Goal: Task Accomplishment & Management: Complete application form

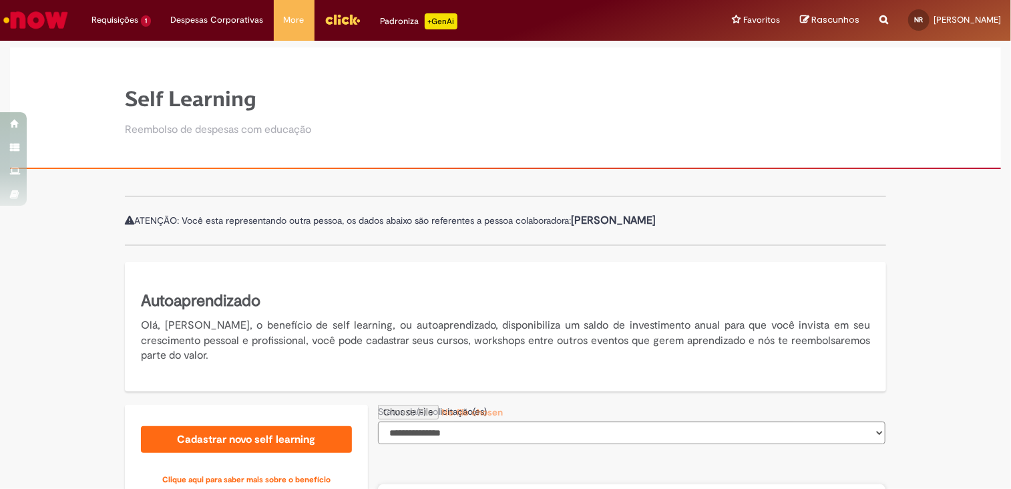
scroll to position [350, 0]
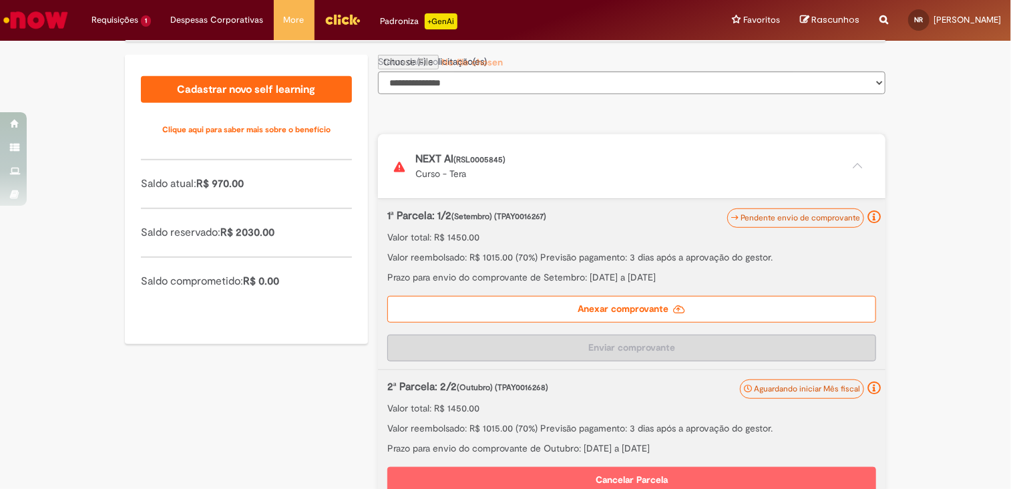
click at [622, 309] on label "Anexar comprovante" at bounding box center [631, 309] width 489 height 27
click at [560, 69] on input "Anexar comprovante" at bounding box center [469, 62] width 182 height 15
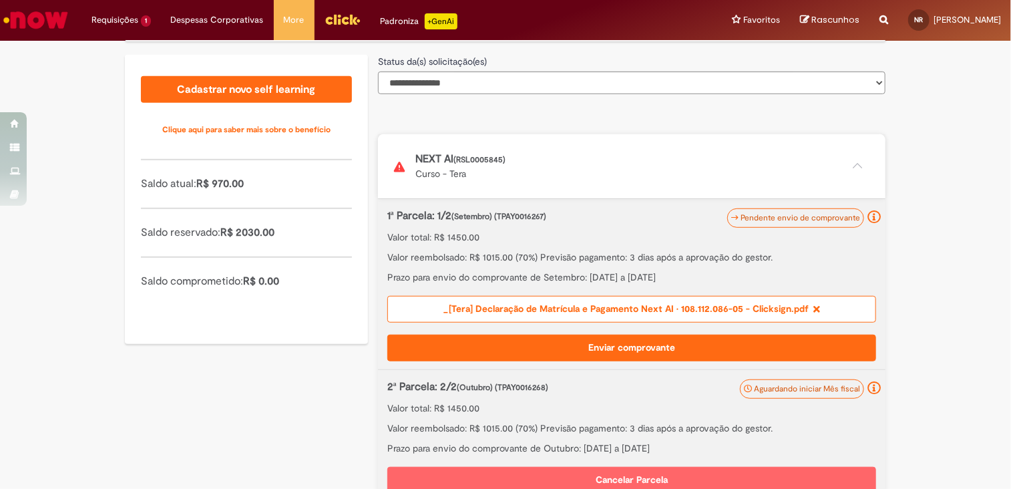
click at [630, 341] on button "Enviar comprovante" at bounding box center [631, 348] width 489 height 27
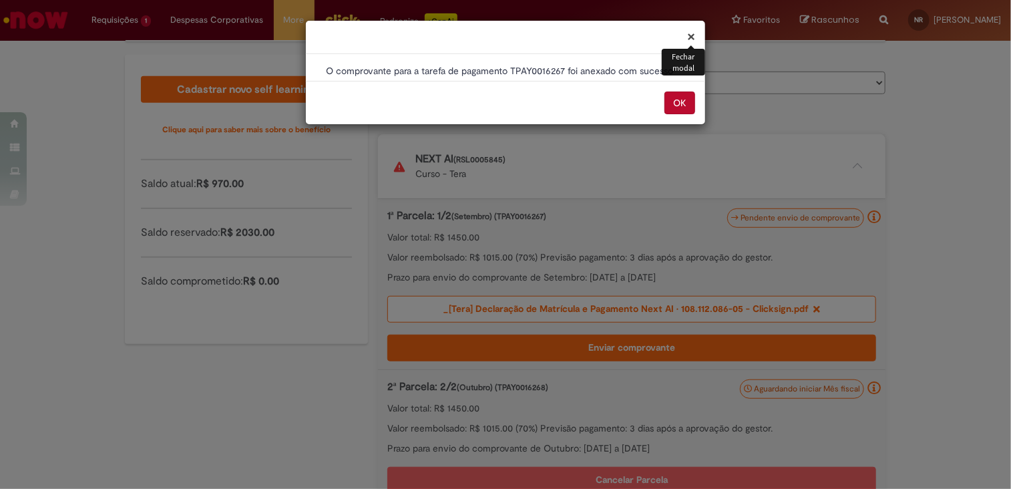
click at [684, 102] on button "OK" at bounding box center [679, 102] width 31 height 23
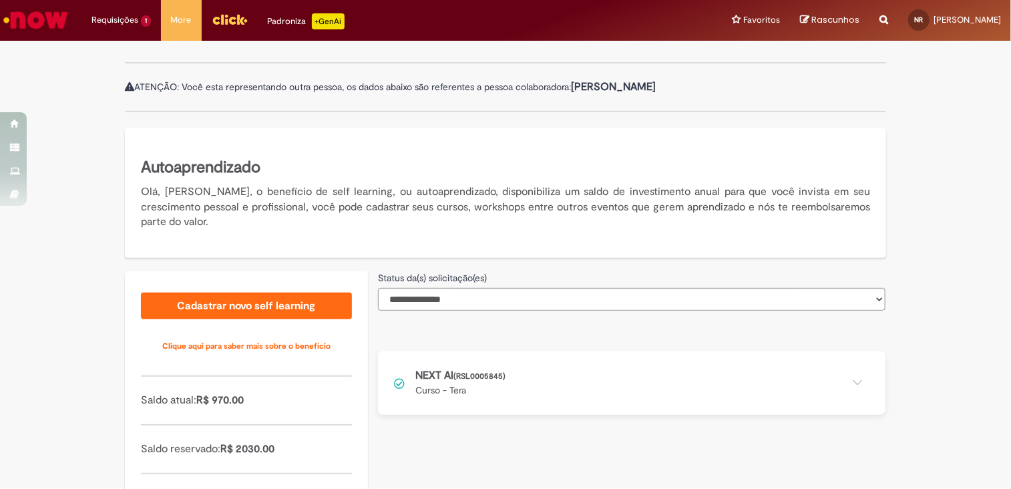
scroll to position [200, 0]
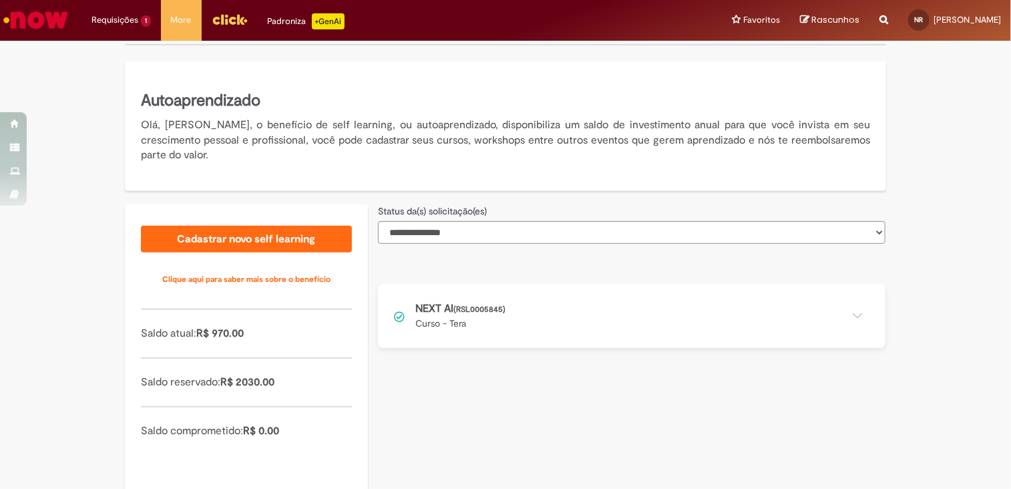
click at [856, 315] on button at bounding box center [632, 316] width 508 height 64
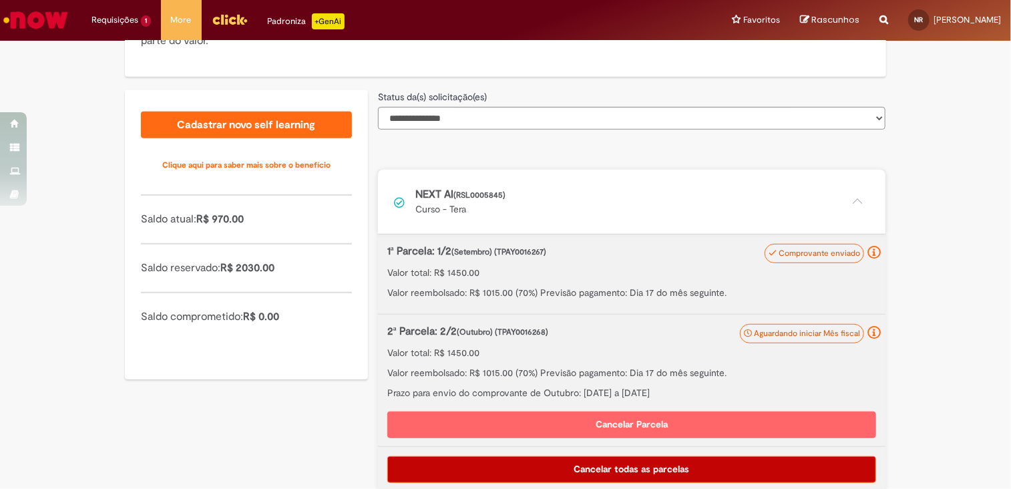
scroll to position [326, 0]
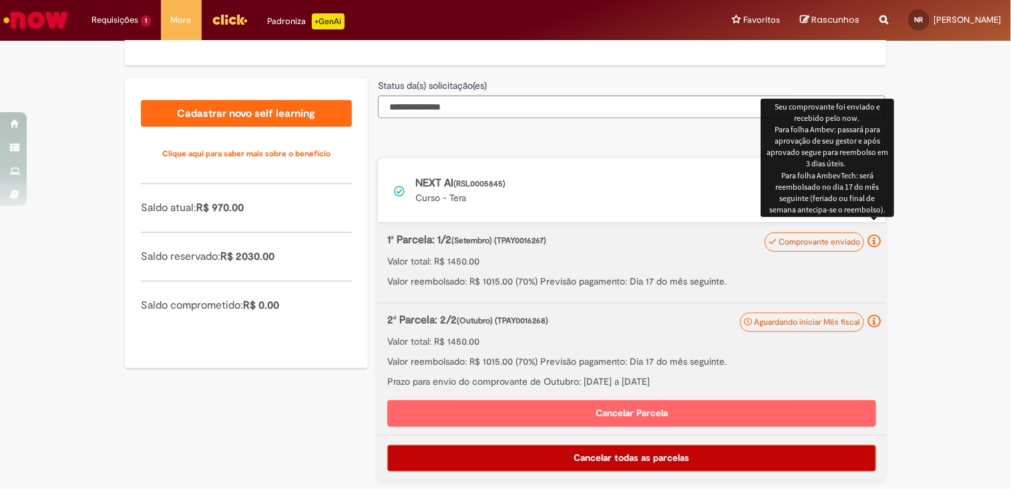
click at [870, 241] on icon at bounding box center [874, 240] width 13 height 13
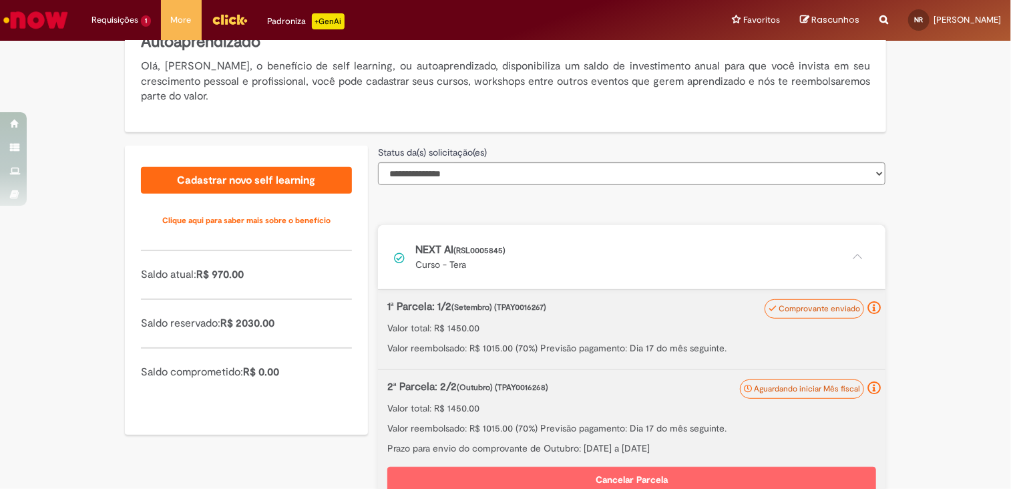
scroll to position [259, 0]
